Goal: Information Seeking & Learning: Learn about a topic

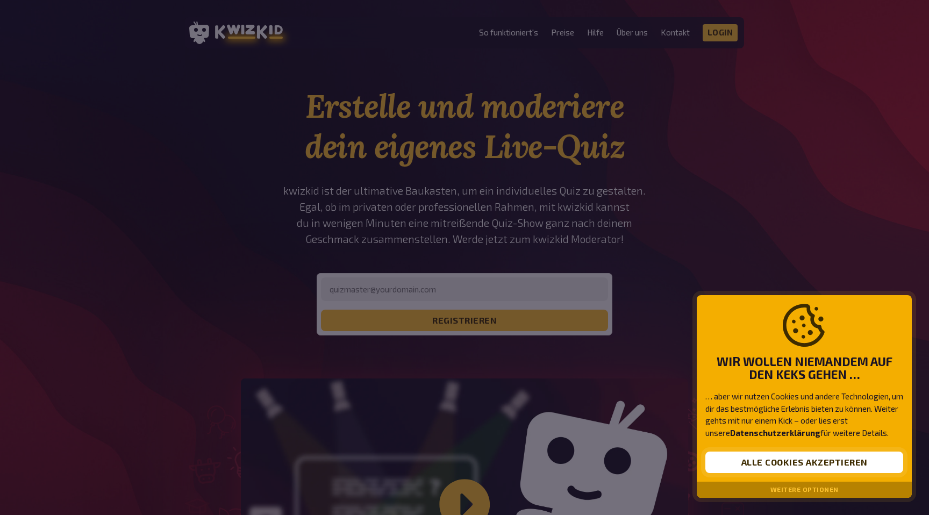
click at [729, 460] on button "Alle Cookies akzeptieren" at bounding box center [805, 463] width 198 height 22
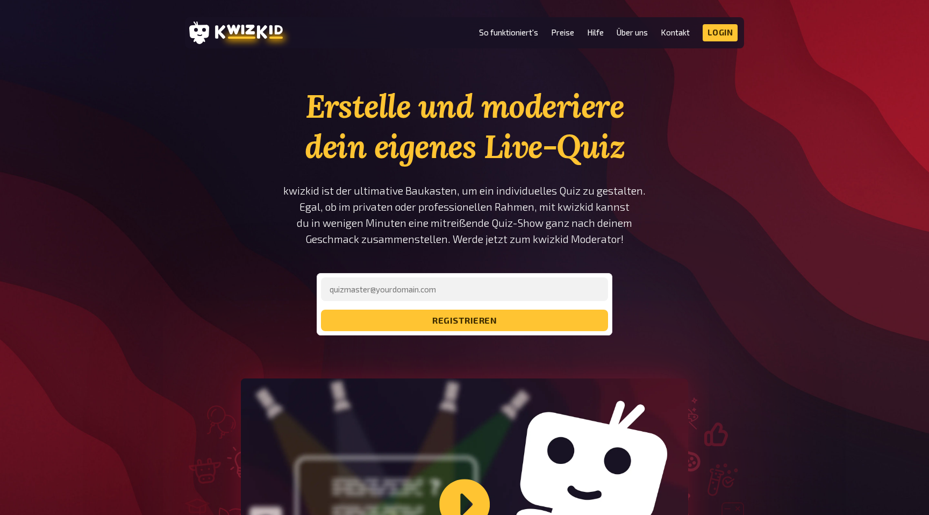
click at [565, 38] on li "Preise" at bounding box center [562, 32] width 23 height 17
click at [566, 32] on link "Preise" at bounding box center [562, 32] width 23 height 9
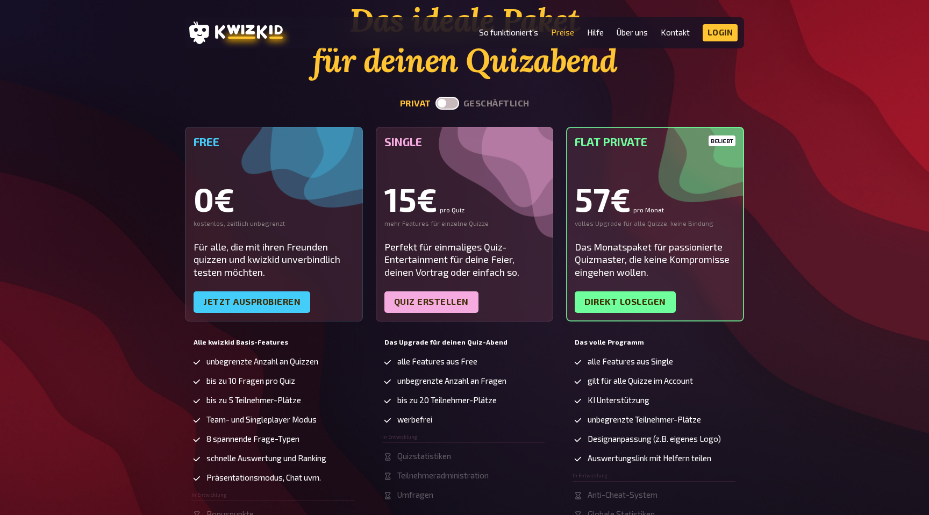
scroll to position [94, 0]
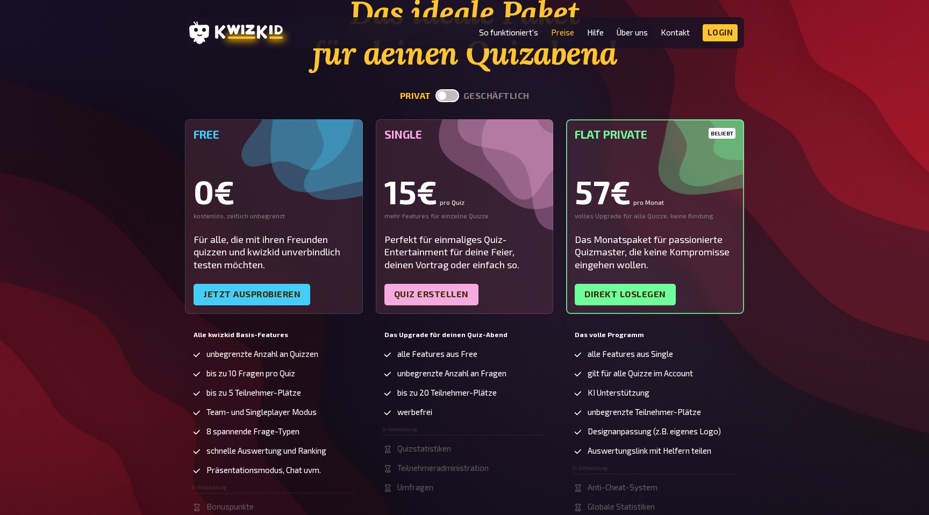
click at [451, 98] on label at bounding box center [448, 95] width 24 height 13
click at [436, 89] on input "checkbox" at bounding box center [435, 89] width 1 height 1
checkbox input "true"
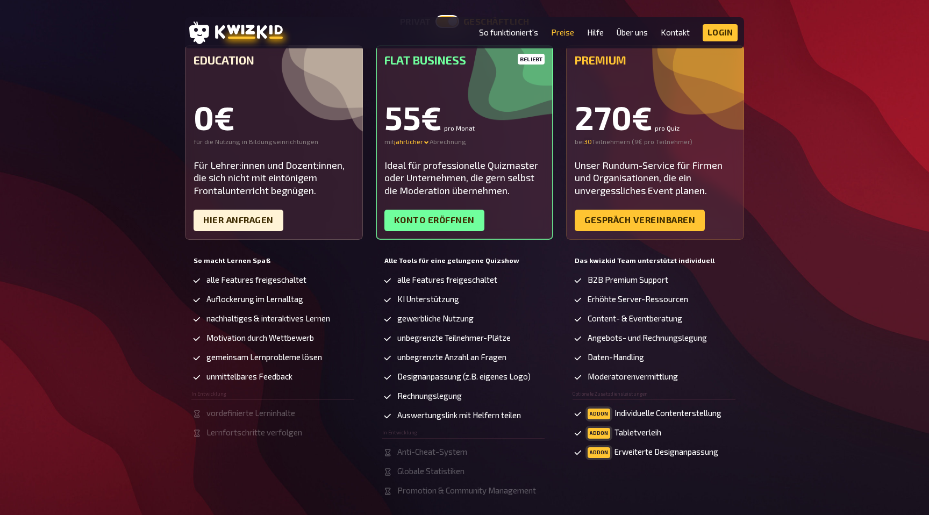
scroll to position [167, 0]
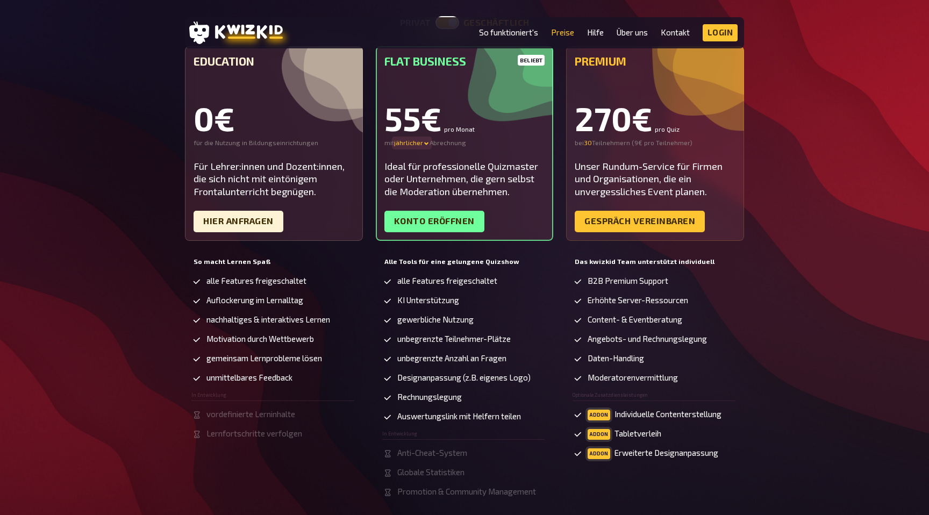
click at [423, 145] on icon at bounding box center [426, 143] width 6 height 6
click at [422, 143] on div "monatlicher" at bounding box center [431, 143] width 75 height 9
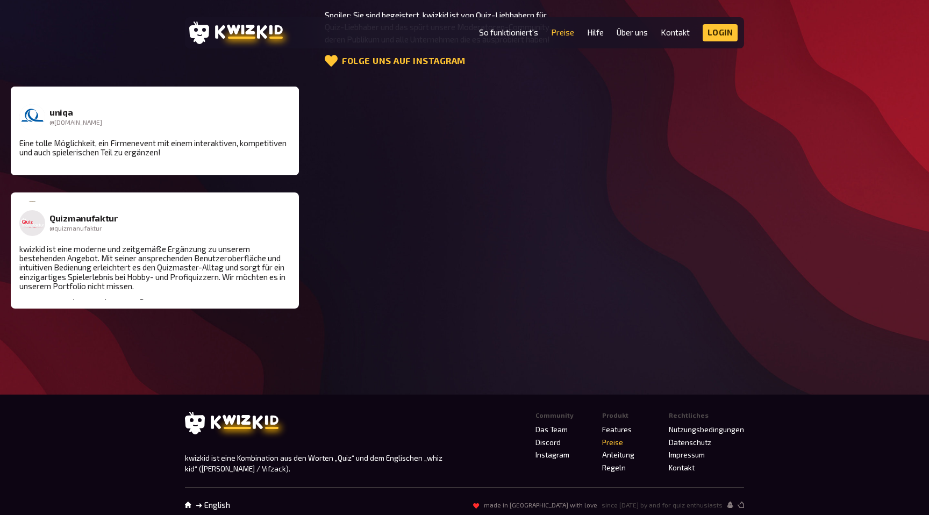
scroll to position [1551, 0]
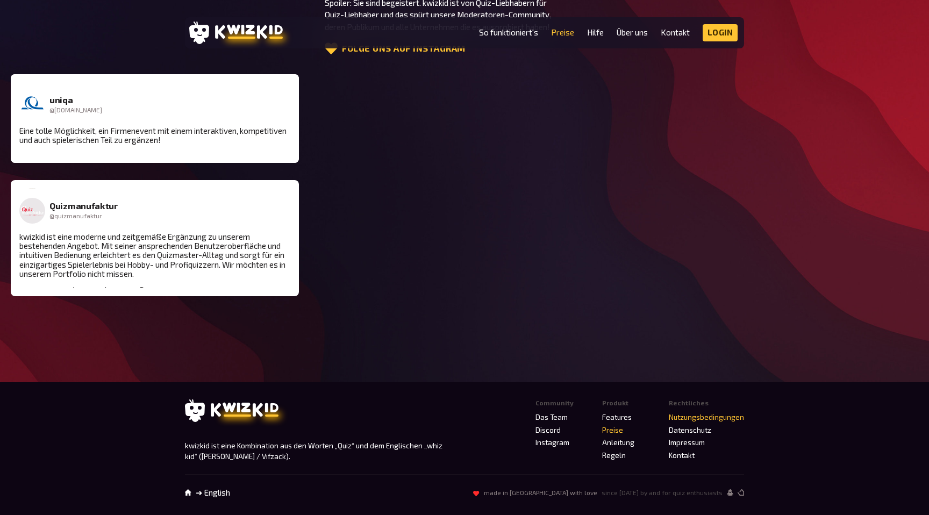
click at [680, 417] on link "Nutzungsbedingungen" at bounding box center [706, 417] width 75 height 9
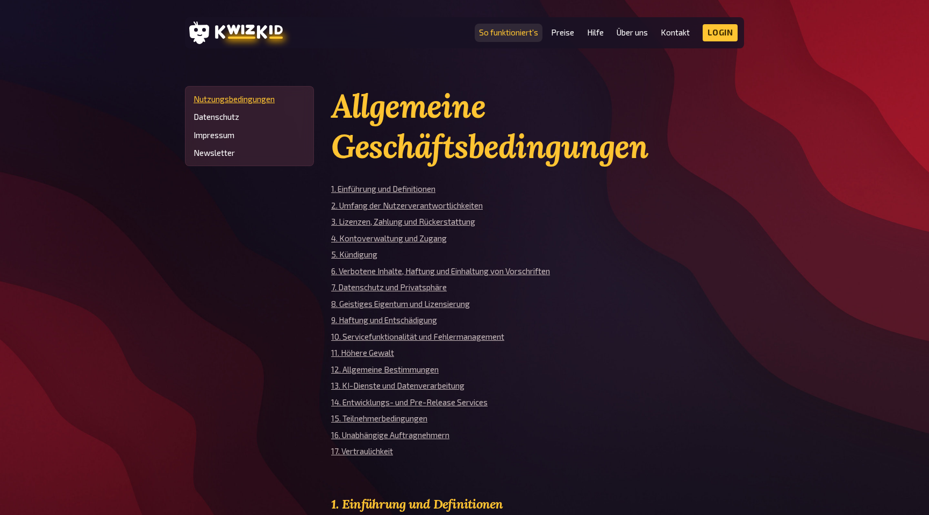
click at [503, 35] on link "So funktioniert's" at bounding box center [508, 32] width 59 height 9
